Goal: Information Seeking & Learning: Learn about a topic

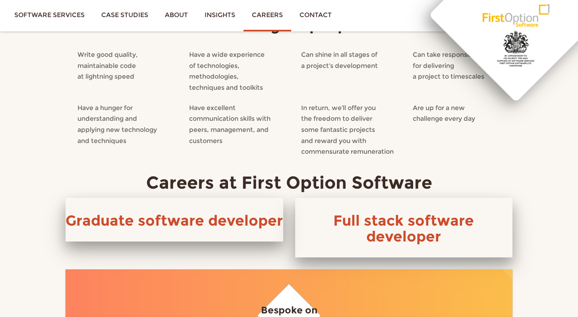
scroll to position [324, 0]
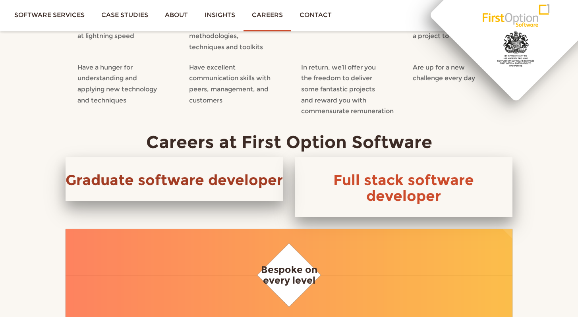
click at [260, 180] on link "Graduate software developer" at bounding box center [174, 179] width 217 height 17
click at [429, 161] on div "Full stack software developer" at bounding box center [404, 187] width 218 height 60
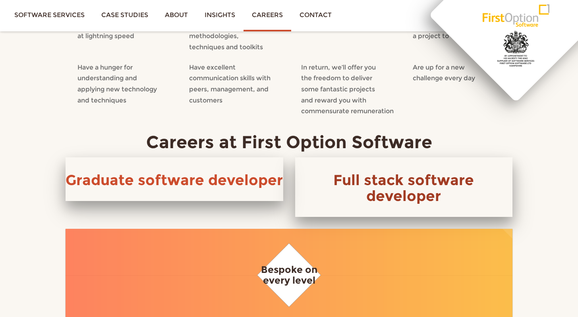
click at [379, 178] on link "Full stack software developer" at bounding box center [403, 187] width 141 height 33
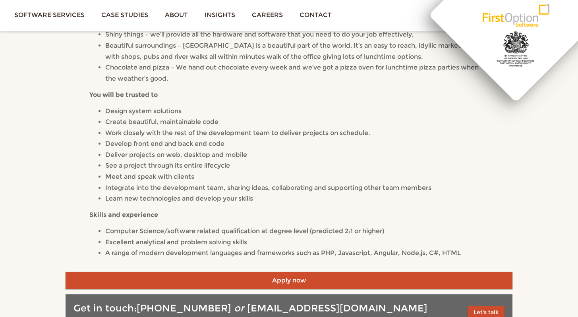
scroll to position [323, 0]
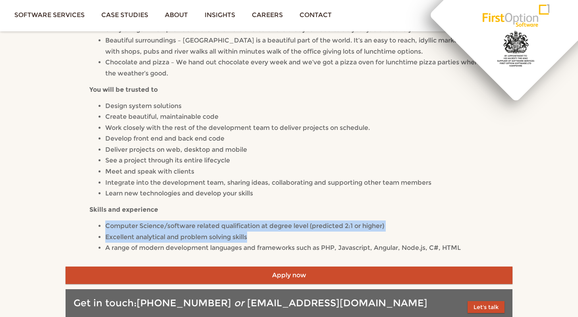
drag, startPoint x: 82, startPoint y: 219, endPoint x: 459, endPoint y: 241, distance: 377.6
click at [459, 241] on div "We are looking for Graduates to join our talented team as full stack developers…" at bounding box center [289, 46] width 447 height 442
click at [459, 241] on li "Excellent analytical and problem solving skills" at bounding box center [296, 237] width 383 height 11
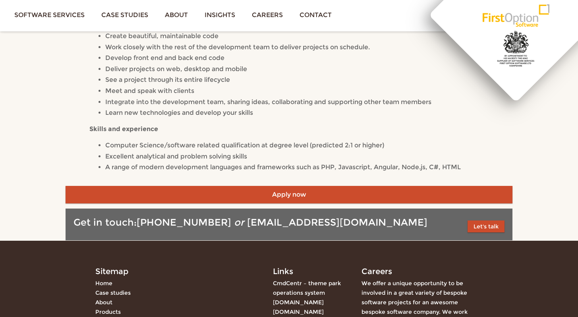
scroll to position [0, 0]
